Goal: Find specific page/section: Find specific page/section

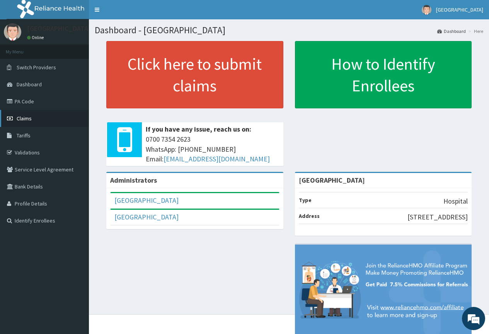
click at [64, 113] on link "Claims" at bounding box center [44, 118] width 89 height 17
click at [36, 100] on link "PA Code" at bounding box center [44, 101] width 89 height 17
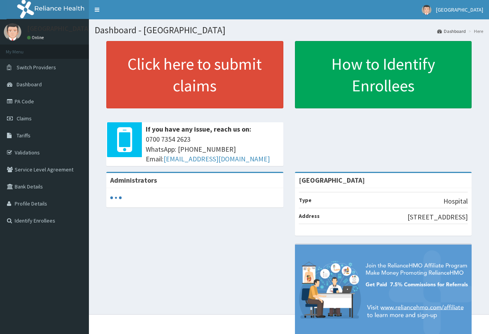
click at [39, 104] on link "PA Code" at bounding box center [44, 101] width 89 height 17
